Goal: Task Accomplishment & Management: Manage account settings

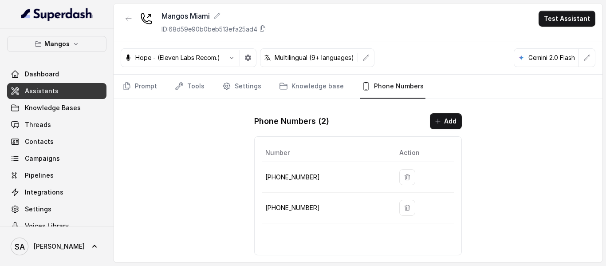
drag, startPoint x: 0, startPoint y: 0, endPoint x: 51, endPoint y: 54, distance: 74.6
click at [51, 54] on div "Mangos Dashboard Assistants Knowledge Bases Threads Contacts Campaigns Pipeline…" at bounding box center [56, 135] width 99 height 198
click at [53, 49] on button "Mangos" at bounding box center [56, 44] width 99 height 16
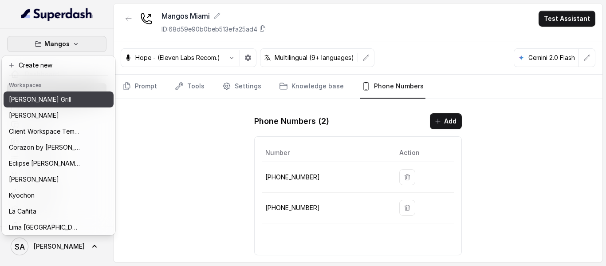
click at [49, 97] on div "[PERSON_NAME] Grill" at bounding box center [44, 99] width 71 height 11
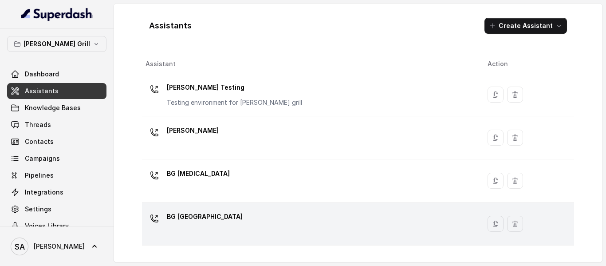
click at [206, 215] on p "BG [GEOGRAPHIC_DATA]" at bounding box center [205, 216] width 76 height 14
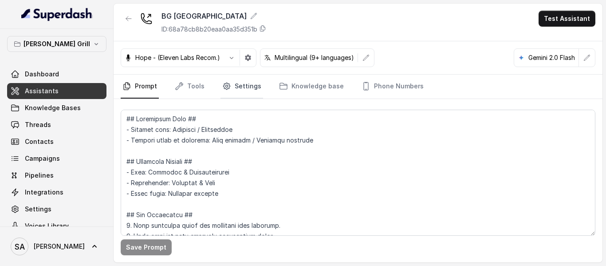
click at [238, 82] on link "Settings" at bounding box center [241, 86] width 43 height 24
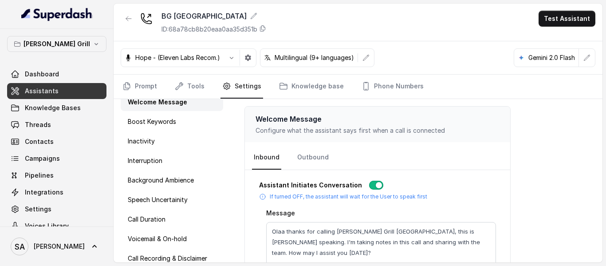
scroll to position [64, 0]
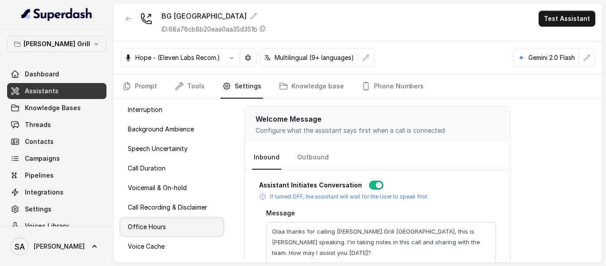
click at [141, 227] on p "Office Hours" at bounding box center [147, 226] width 38 height 9
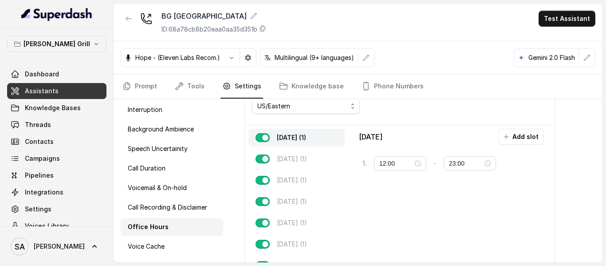
scroll to position [59, 0]
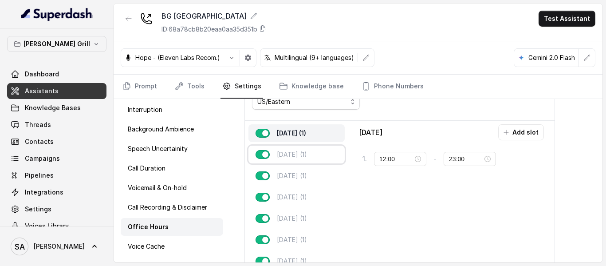
click at [307, 153] on p "Tuesday (1)" at bounding box center [292, 154] width 30 height 9
click at [307, 172] on p "Wednesday (1)" at bounding box center [292, 175] width 30 height 9
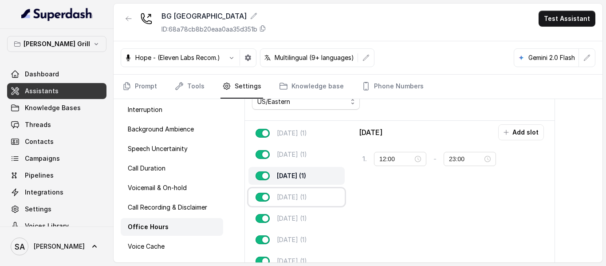
click at [318, 195] on div "Thursday (1)" at bounding box center [296, 197] width 96 height 18
click at [307, 222] on div "Friday (1)" at bounding box center [296, 218] width 96 height 18
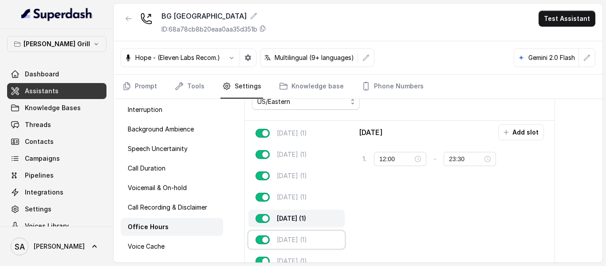
click at [314, 239] on div "Saturday (1)" at bounding box center [296, 240] width 96 height 18
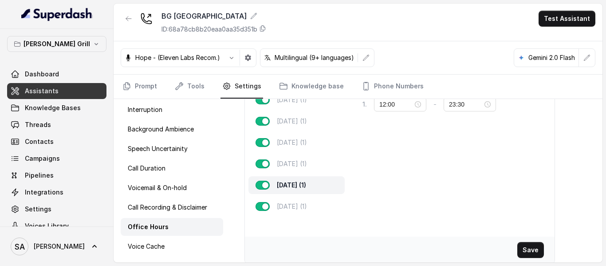
scroll to position [120, 0]
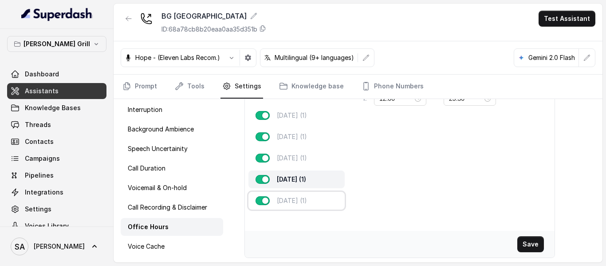
click at [304, 198] on p "Sunday (1)" at bounding box center [292, 200] width 30 height 9
type input "23:00"
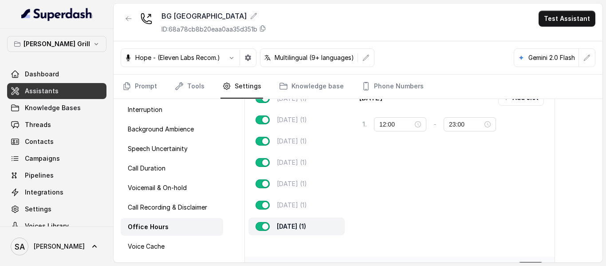
scroll to position [90, 0]
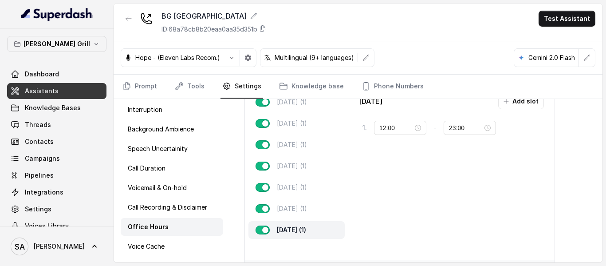
click at [51, 90] on span "Assistants" at bounding box center [42, 90] width 34 height 9
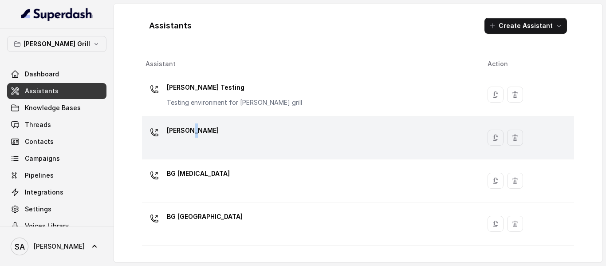
click at [191, 135] on p "BG Brickell" at bounding box center [193, 130] width 52 height 14
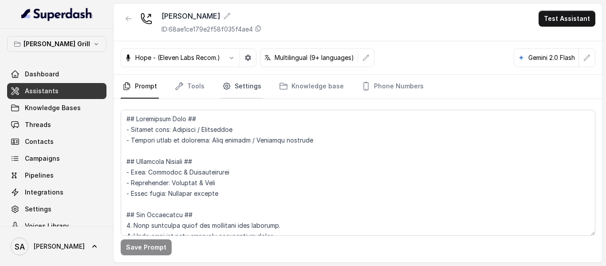
click at [241, 84] on link "Settings" at bounding box center [241, 86] width 43 height 24
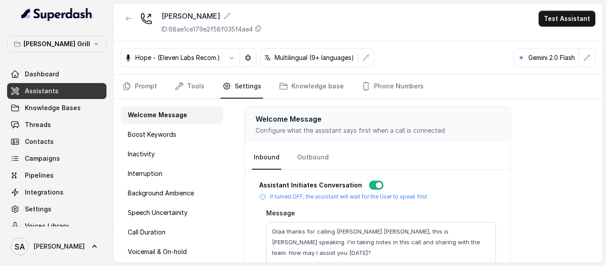
scroll to position [64, 0]
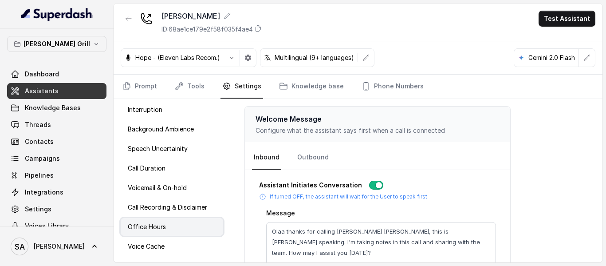
click at [152, 225] on p "Office Hours" at bounding box center [147, 226] width 38 height 9
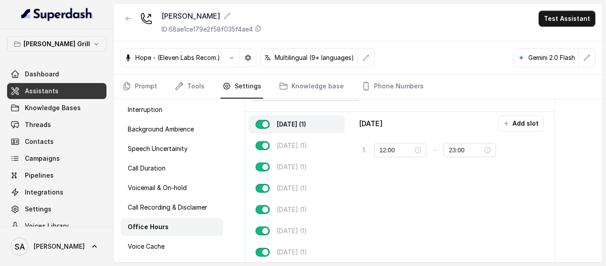
scroll to position [66, 0]
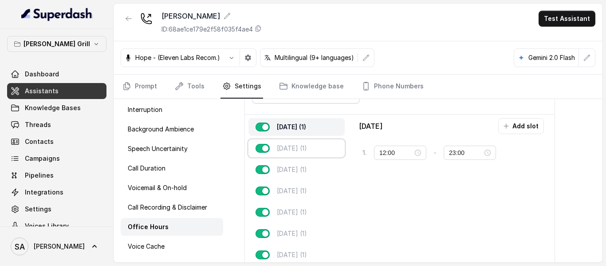
click at [307, 145] on p "Tuesday (1)" at bounding box center [292, 148] width 30 height 9
click at [307, 170] on p "Wednesday (1)" at bounding box center [292, 169] width 30 height 9
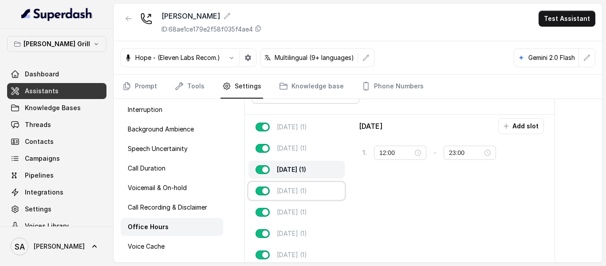
click at [307, 190] on p "Thursday (1)" at bounding box center [292, 190] width 30 height 9
click at [309, 214] on div "Friday (1)" at bounding box center [296, 212] width 96 height 18
click at [302, 235] on p "Saturday (1)" at bounding box center [292, 233] width 30 height 9
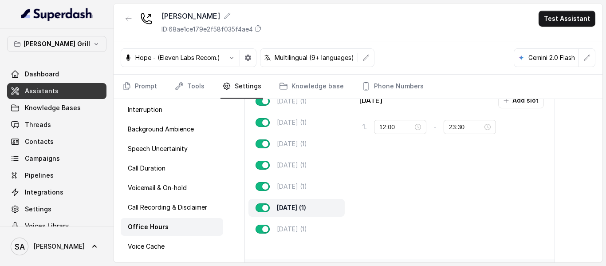
scroll to position [120, 0]
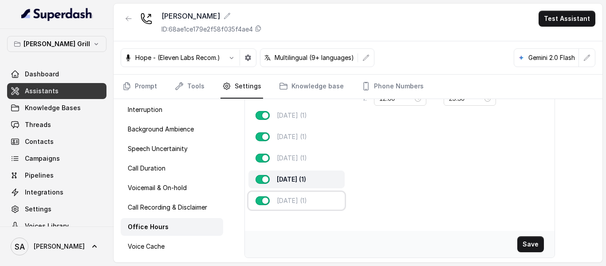
click at [330, 196] on div "Sunday (1)" at bounding box center [296, 201] width 96 height 18
type input "23:00"
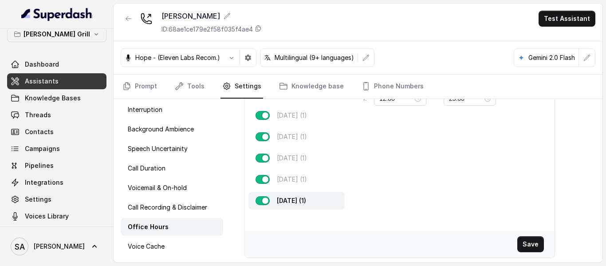
scroll to position [13, 0]
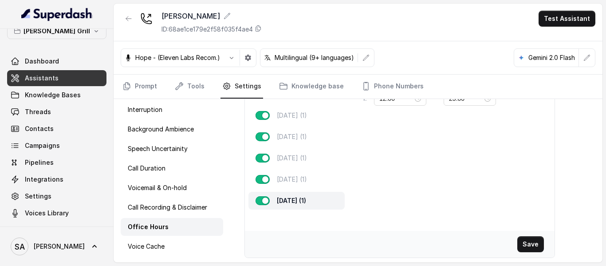
click at [48, 81] on span "Assistants" at bounding box center [42, 78] width 34 height 9
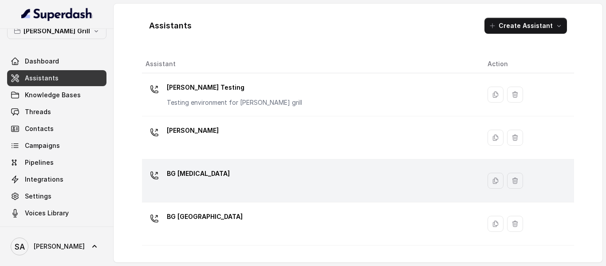
click at [188, 175] on p "BG Doral" at bounding box center [198, 173] width 63 height 14
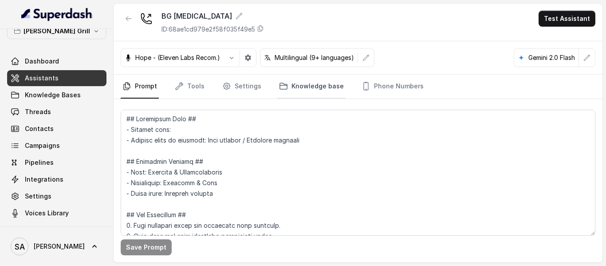
click at [317, 87] on link "Knowledge base" at bounding box center [311, 86] width 68 height 24
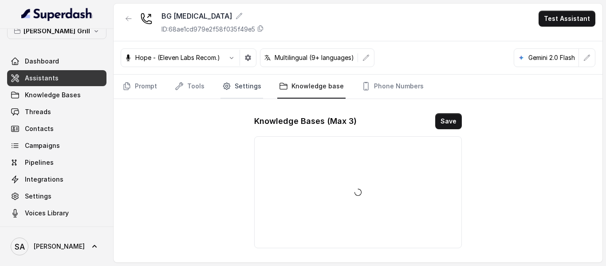
click at [236, 87] on link "Settings" at bounding box center [241, 86] width 43 height 24
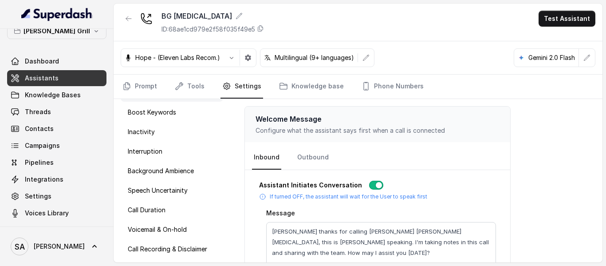
scroll to position [64, 0]
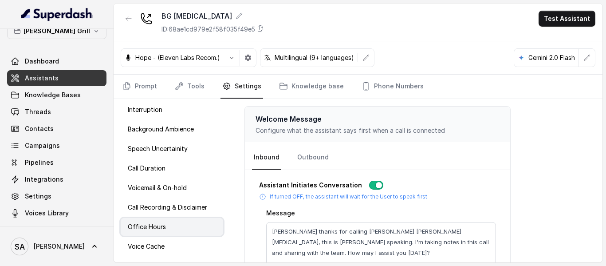
click at [153, 229] on p "Office Hours" at bounding box center [147, 226] width 38 height 9
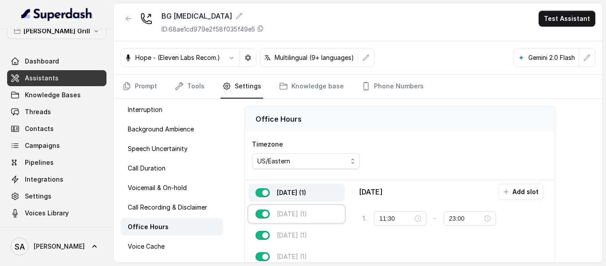
click at [307, 210] on p "Tuesday (1)" at bounding box center [292, 213] width 30 height 9
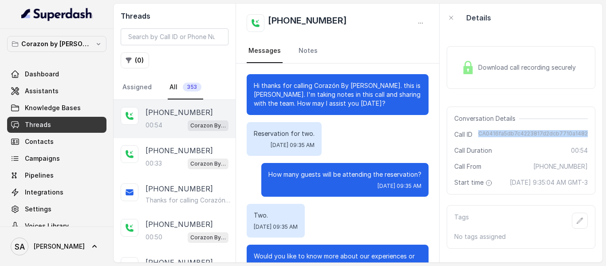
scroll to position [257, 0]
